Goal: Check status

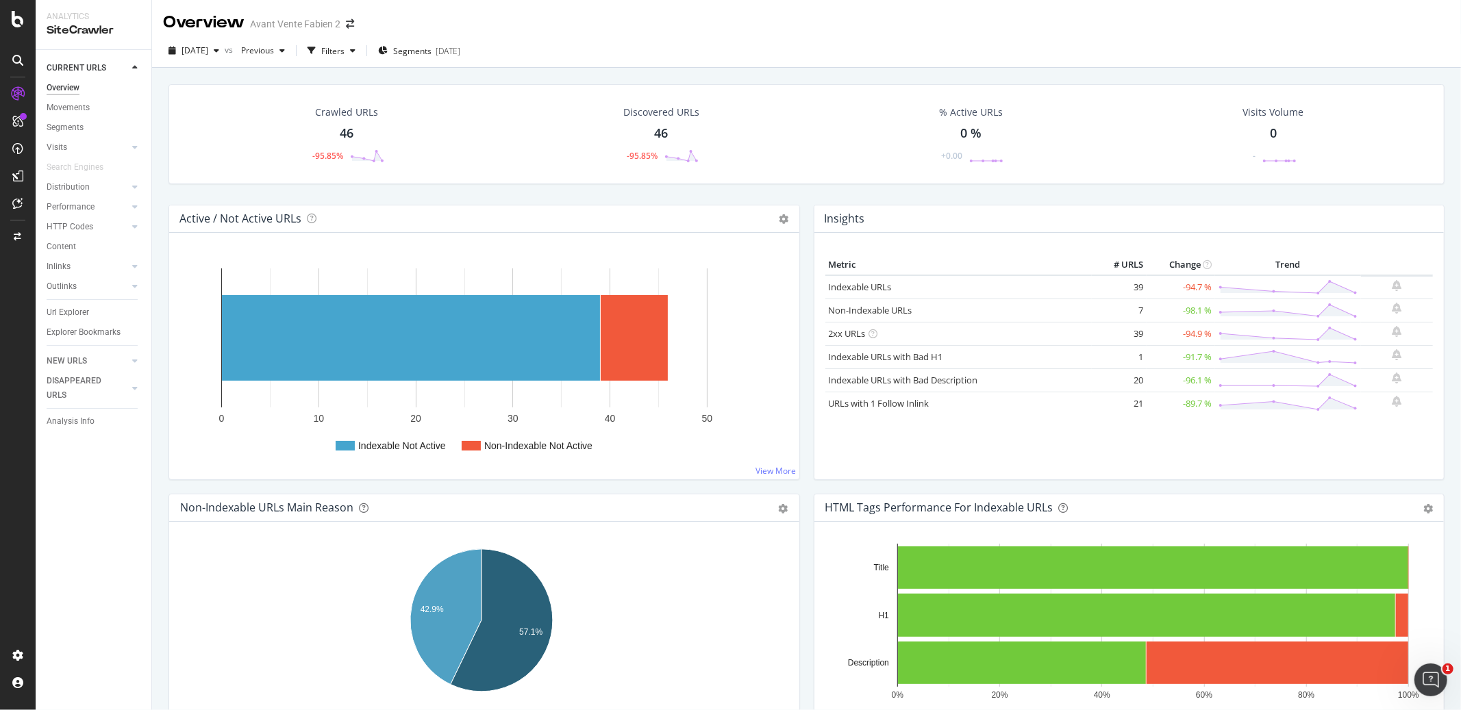
click at [161, 72] on div "Crawled URLs 46 -95.85% Discovered URLs 46 -95.85% % Active URLs 0 % +0.00 Visi…" at bounding box center [806, 423] width 1309 height 710
